Goal: Book appointment/travel/reservation

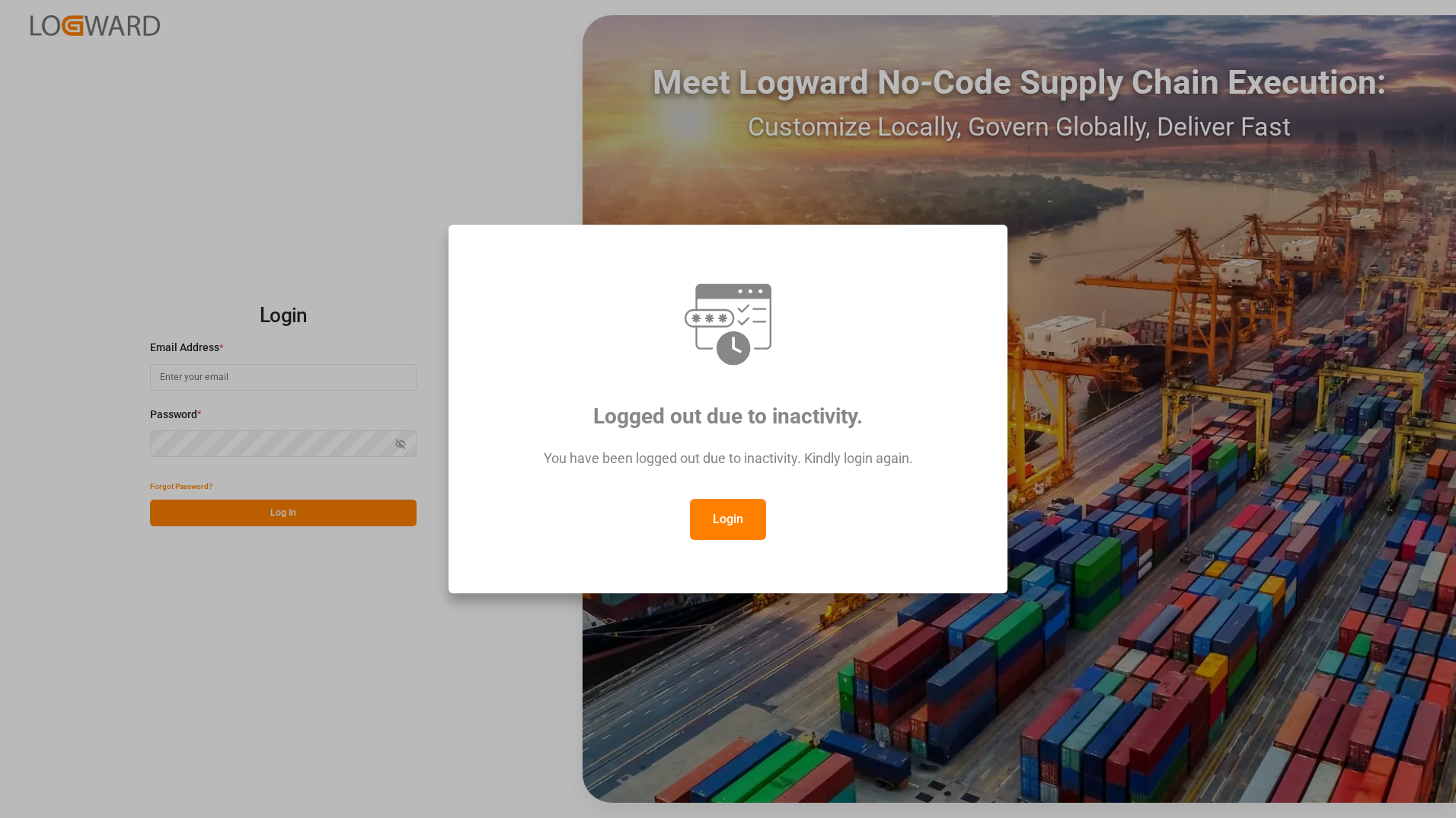
click at [724, 514] on button "Login" at bounding box center [728, 519] width 76 height 41
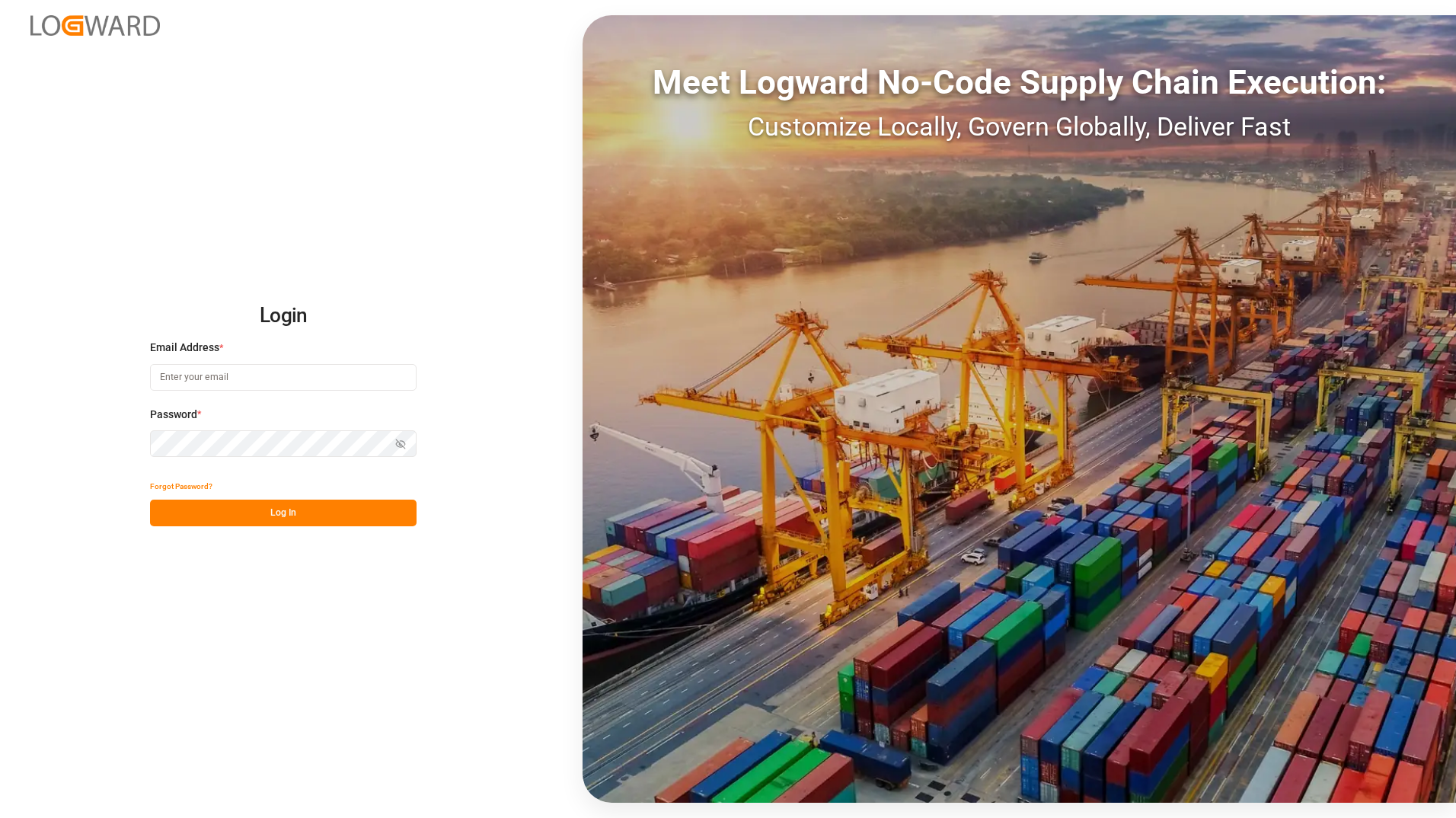
click at [327, 379] on input at bounding box center [283, 377] width 266 height 26
type input "[EMAIL_ADDRESS][PERSON_NAME][DOMAIN_NAME]"
click at [166, 508] on button "Log In" at bounding box center [283, 512] width 266 height 26
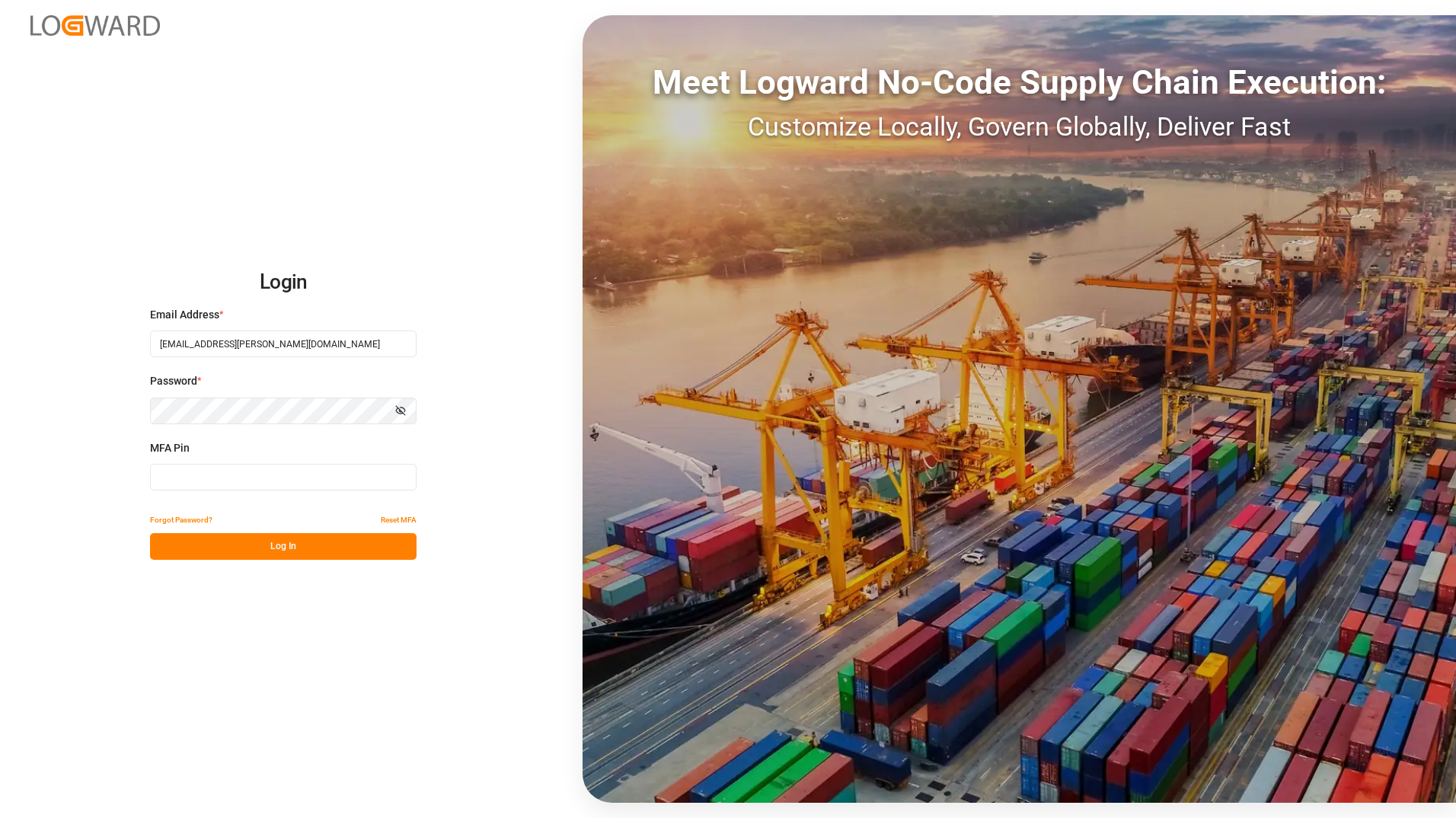
click at [381, 475] on input at bounding box center [283, 477] width 266 height 26
type input "214668"
click at [330, 550] on button "Log In" at bounding box center [283, 546] width 266 height 26
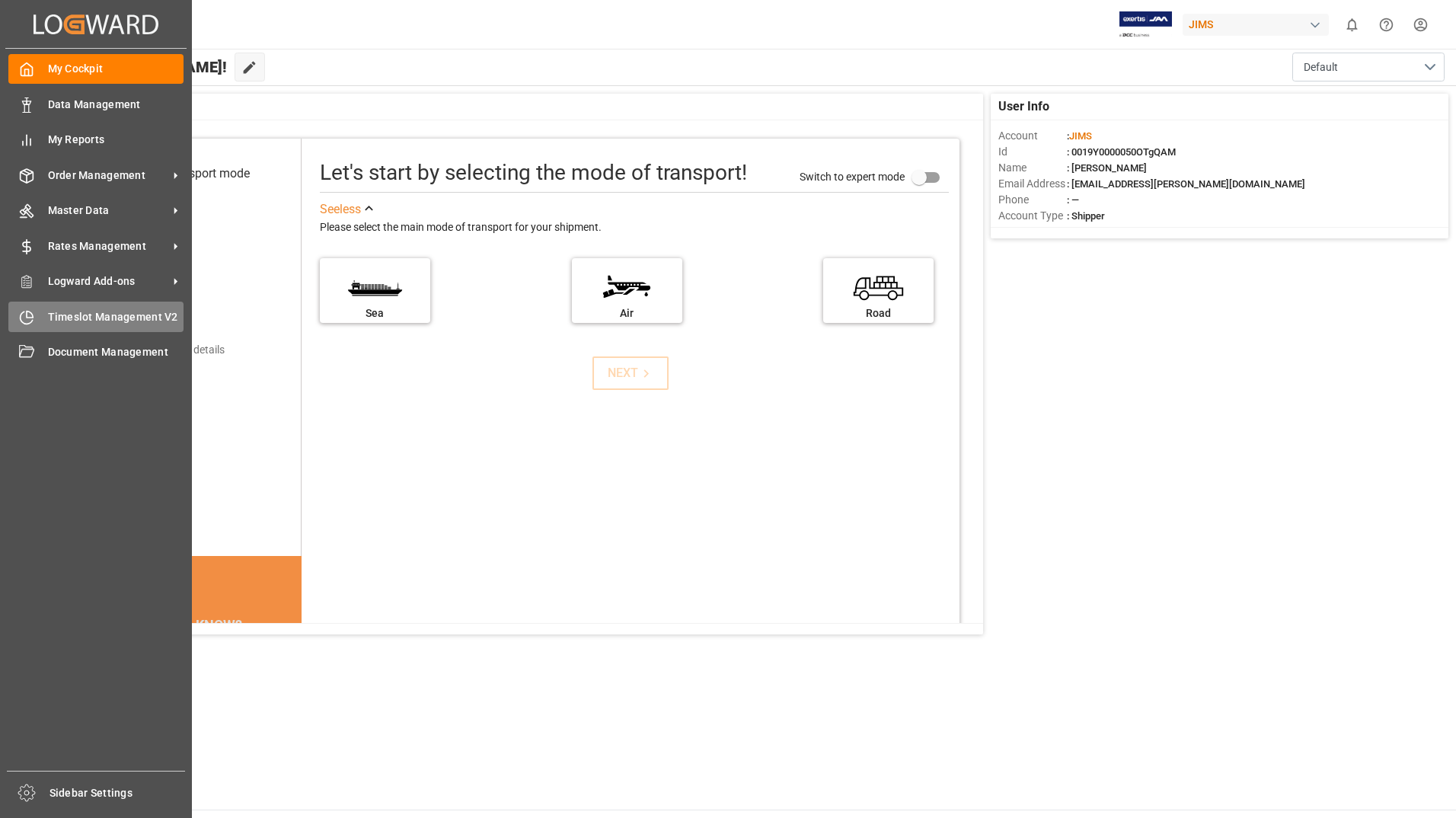
click at [98, 323] on span "Timeslot Management V2" at bounding box center [116, 317] width 136 height 16
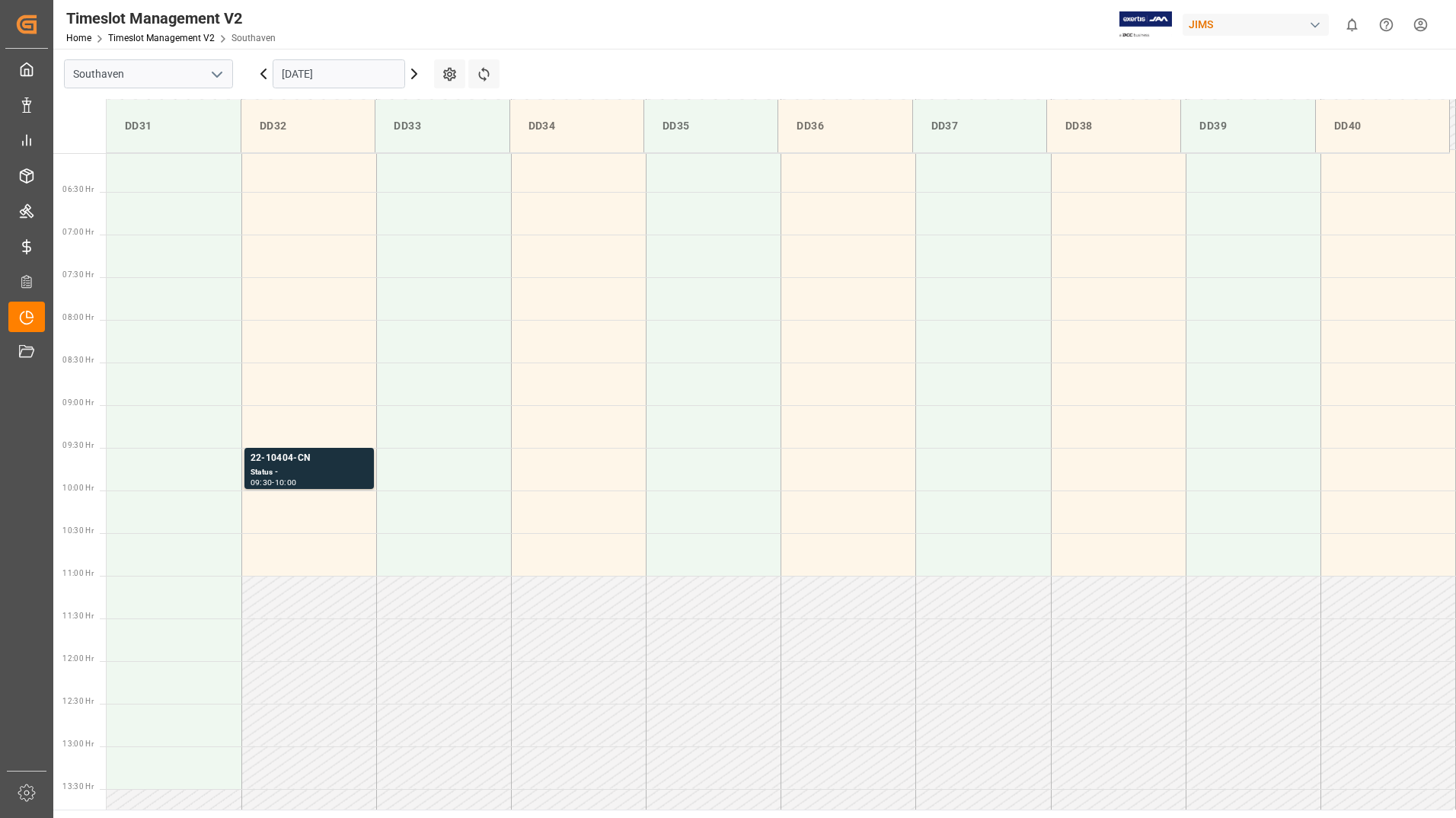
scroll to position [587, 0]
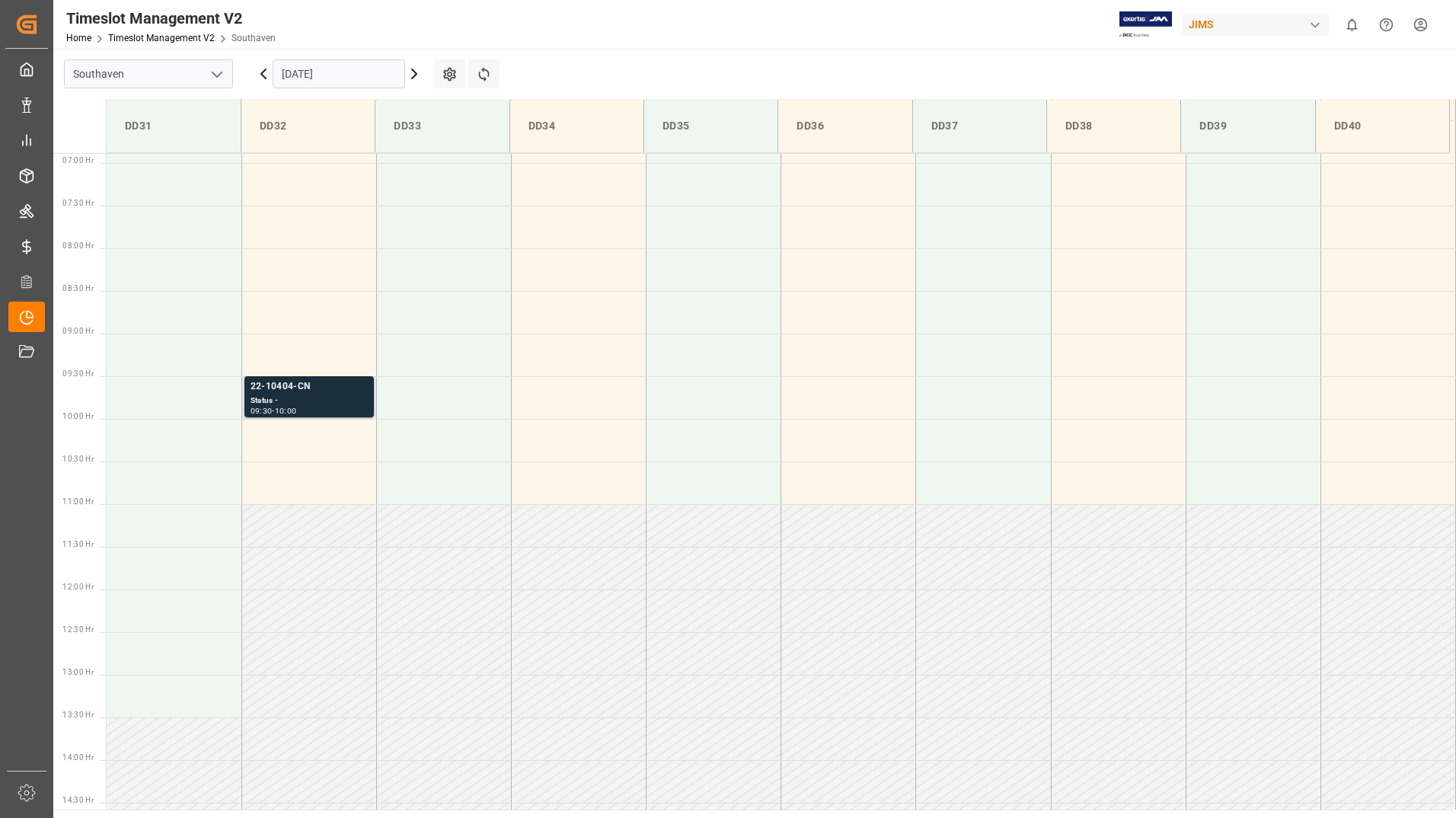
click at [329, 398] on div "Status -" at bounding box center [309, 401] width 117 height 13
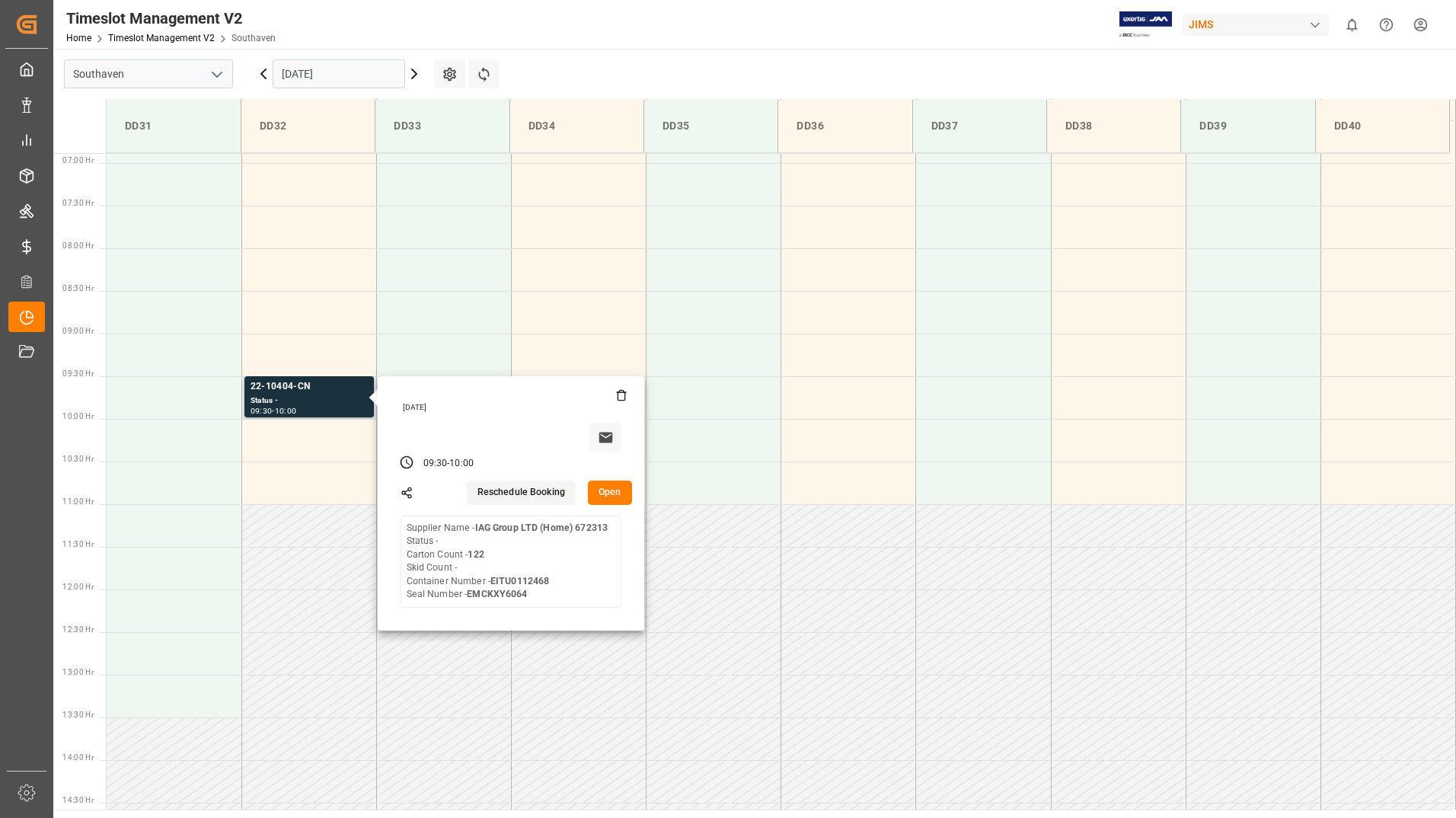
click at [599, 488] on button "Open" at bounding box center [609, 493] width 44 height 24
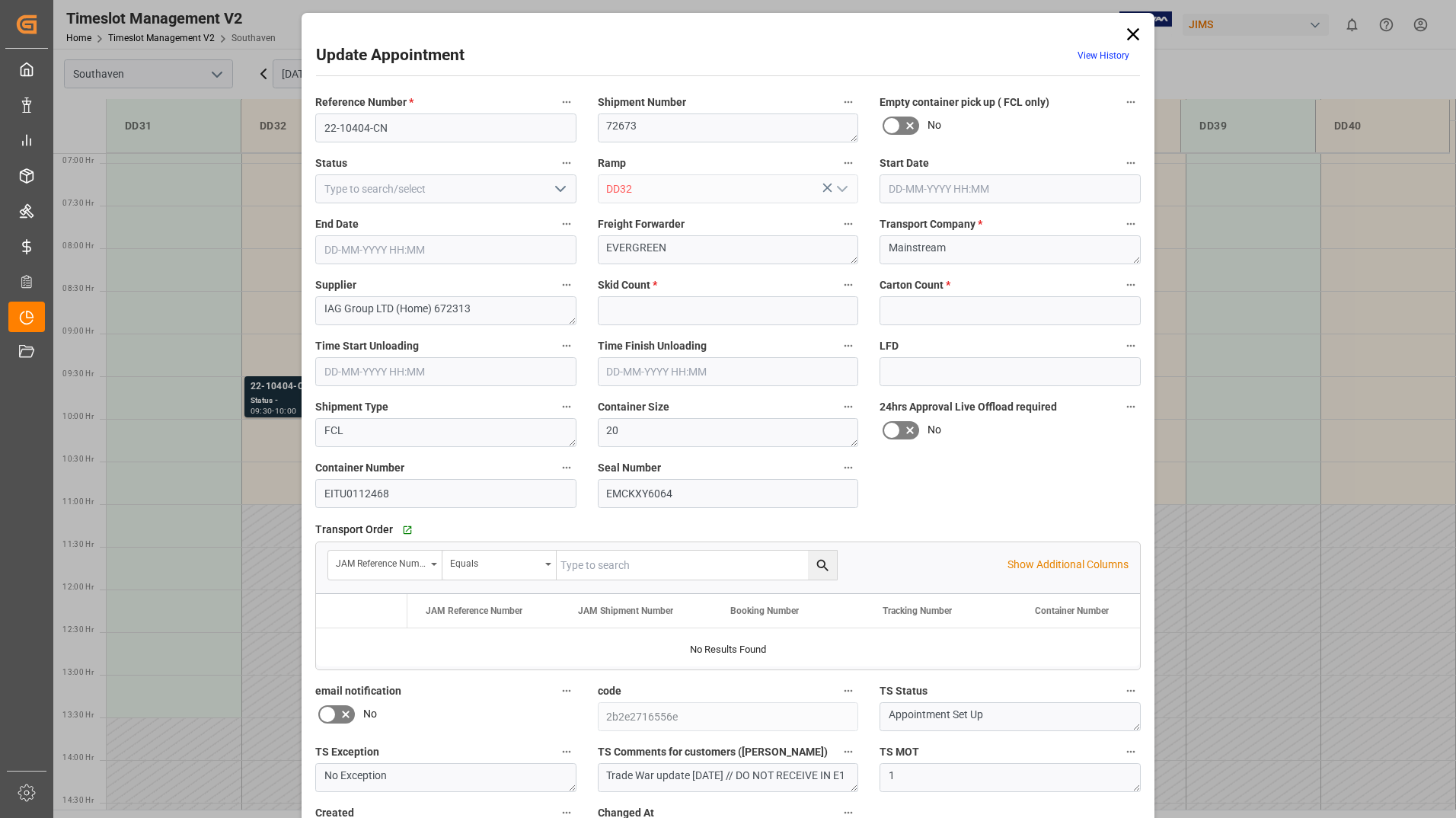
type input "0"
type input "122"
type input "[DATE] 09:30"
type input "[DATE] 10:00"
type input "[DATE] 15:13"
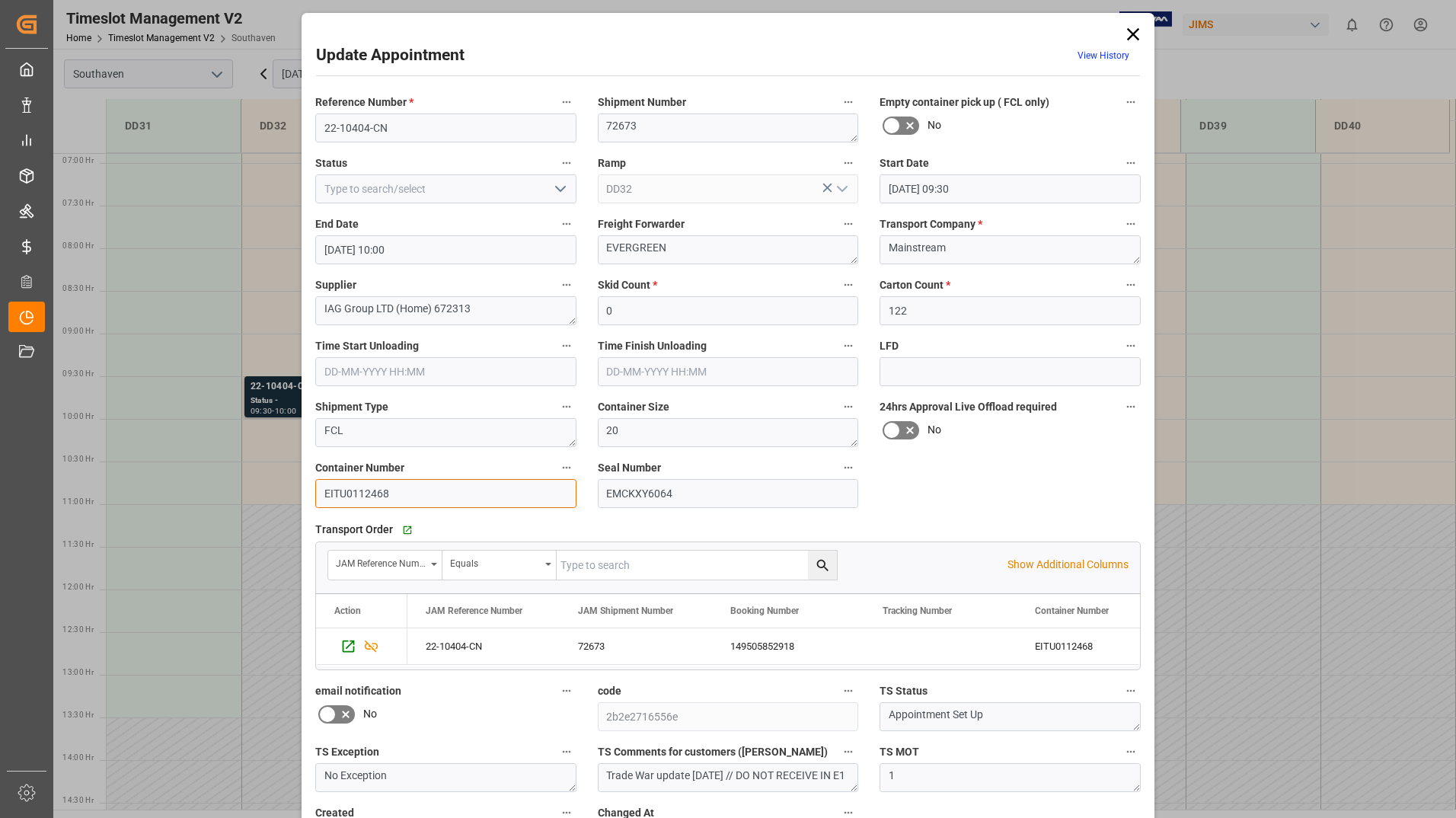
drag, startPoint x: 319, startPoint y: 493, endPoint x: 392, endPoint y: 493, distance: 73.0
click at [392, 493] on input "EITU0112468" at bounding box center [446, 494] width 261 height 29
